Goal: Transaction & Acquisition: Purchase product/service

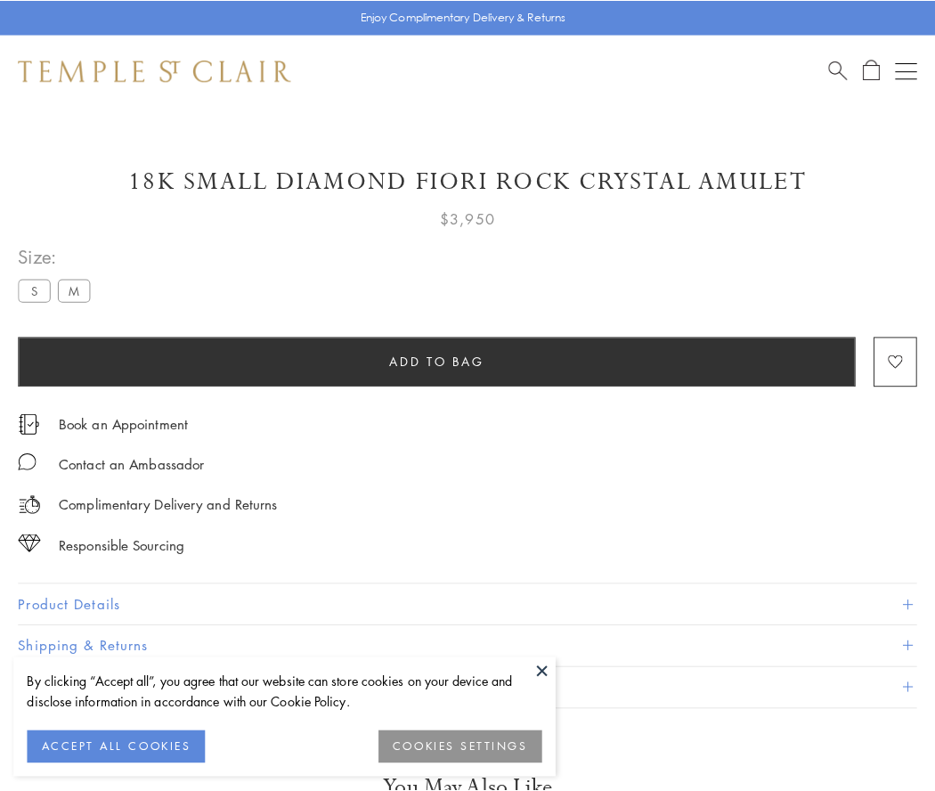
scroll to position [1, 0]
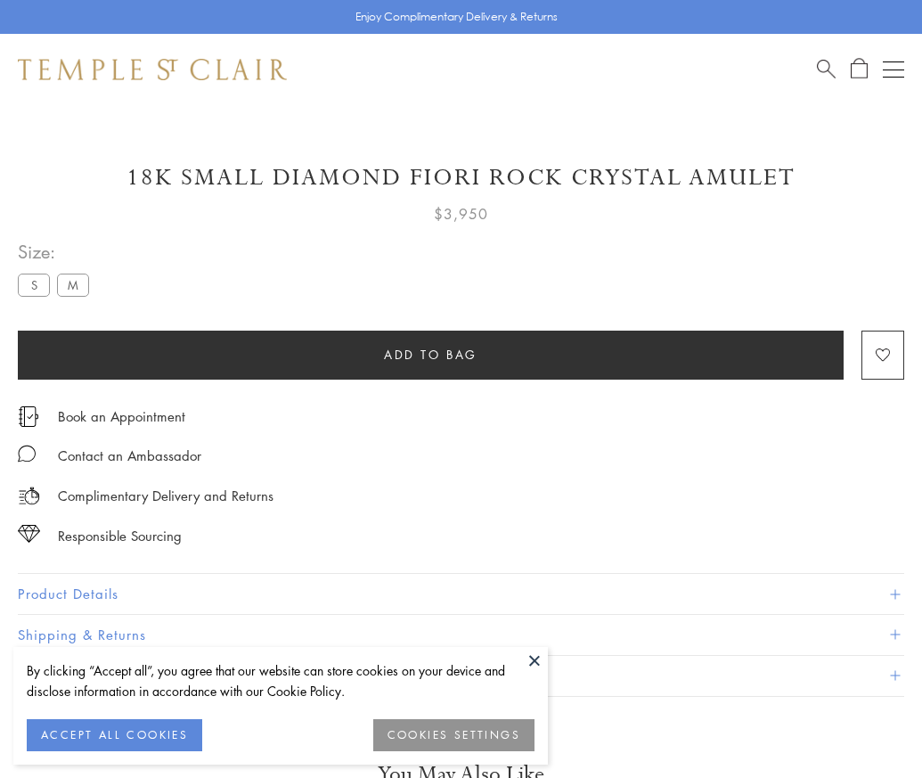
click at [430, 354] on span "Add to bag" at bounding box center [431, 355] width 94 height 20
